Goal: Information Seeking & Learning: Learn about a topic

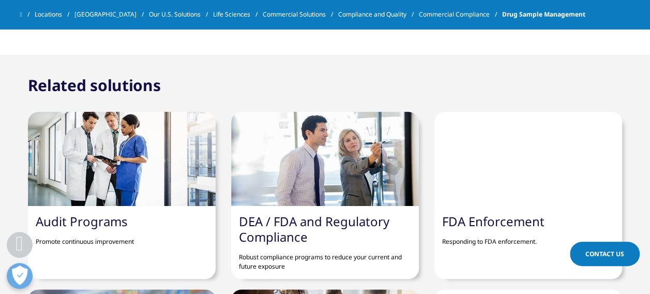
click at [286, 221] on link "DEA / FDA and Regulatory Compliance" at bounding box center [314, 229] width 151 height 33
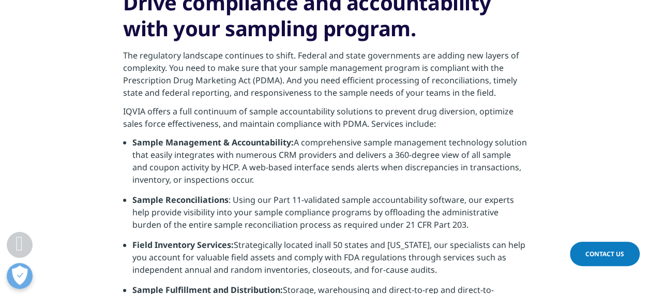
scroll to position [241, 0]
